Goal: Navigation & Orientation: Find specific page/section

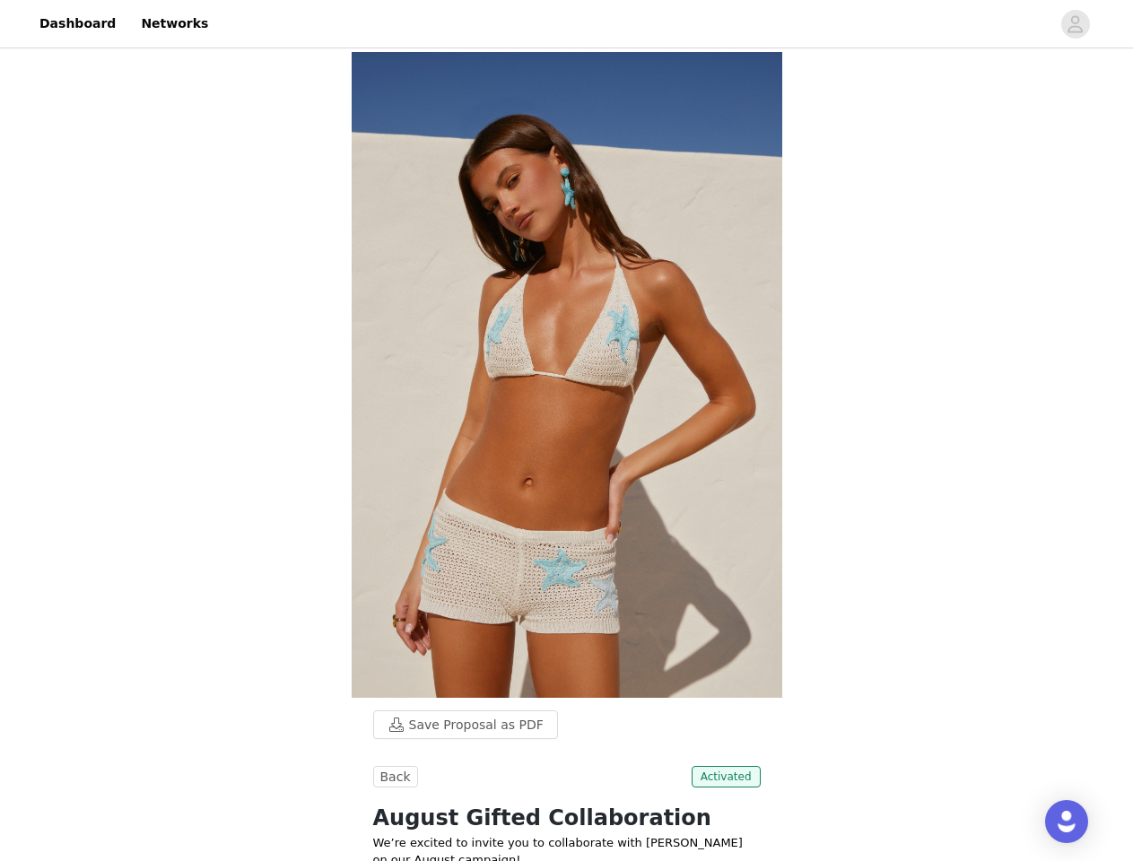
click at [566, 431] on img at bounding box center [567, 375] width 431 height 646
click at [566, 24] on div at bounding box center [635, 24] width 832 height 40
click at [1076, 24] on icon "avatar" at bounding box center [1075, 24] width 17 height 29
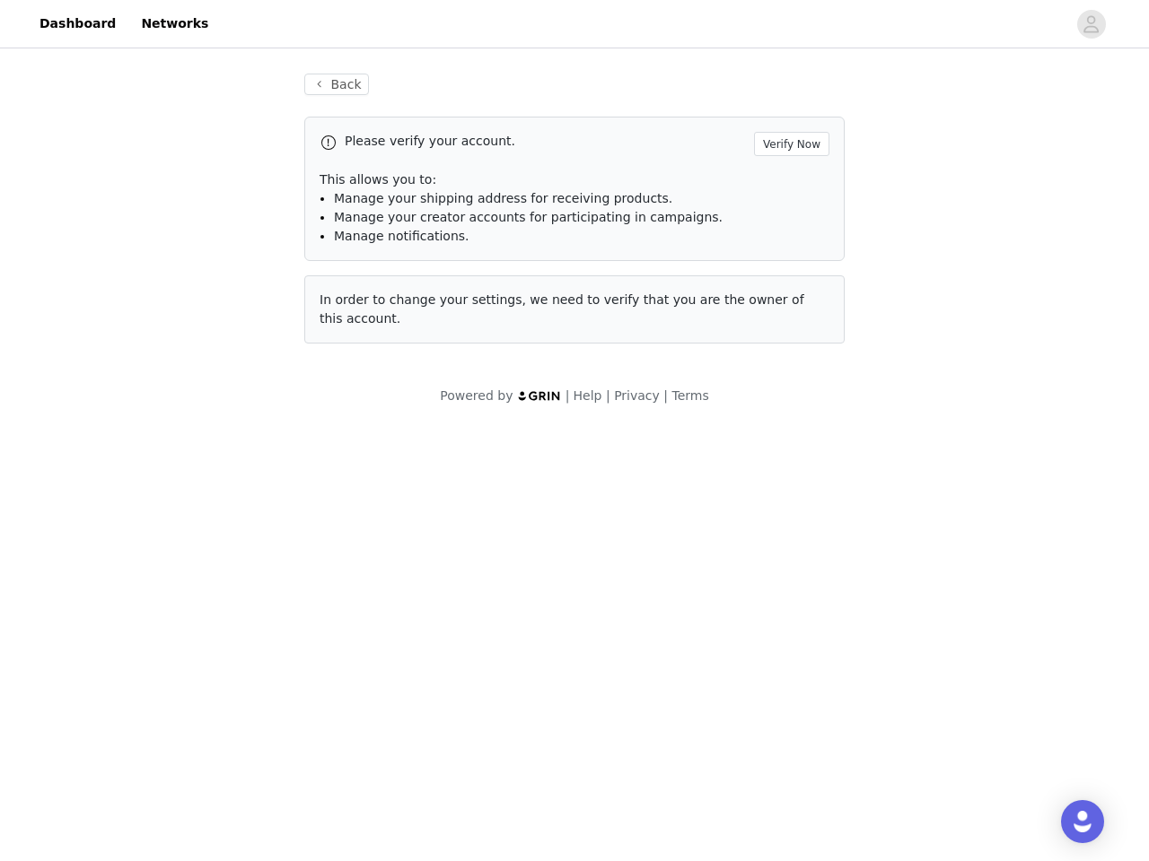
click at [457, 725] on body "Dashboard Networks Back Please verify your account. Verify Now This allows you …" at bounding box center [574, 430] width 1149 height 861
click at [393, 777] on body "Dashboard Networks Back Please verify your account. Verify Now This allows you …" at bounding box center [574, 430] width 1149 height 861
click at [729, 777] on body "Dashboard Networks Back Please verify your account. Verify Now This allows you …" at bounding box center [574, 430] width 1149 height 861
click at [1067, 822] on div "Open Intercom Messenger" at bounding box center [1082, 821] width 43 height 43
